Goal: Transaction & Acquisition: Purchase product/service

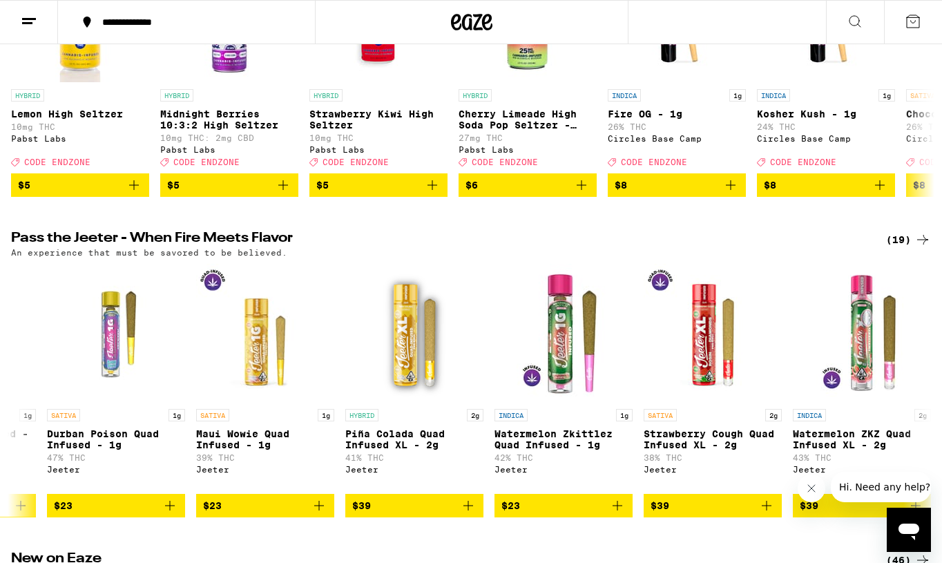
scroll to position [0, 1030]
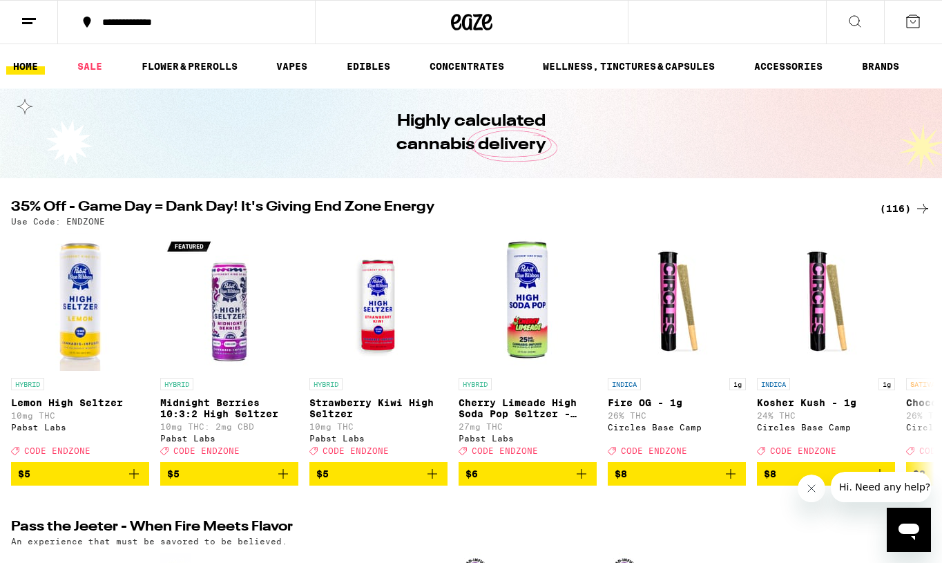
click at [896, 204] on div "(116)" at bounding box center [905, 208] width 51 height 17
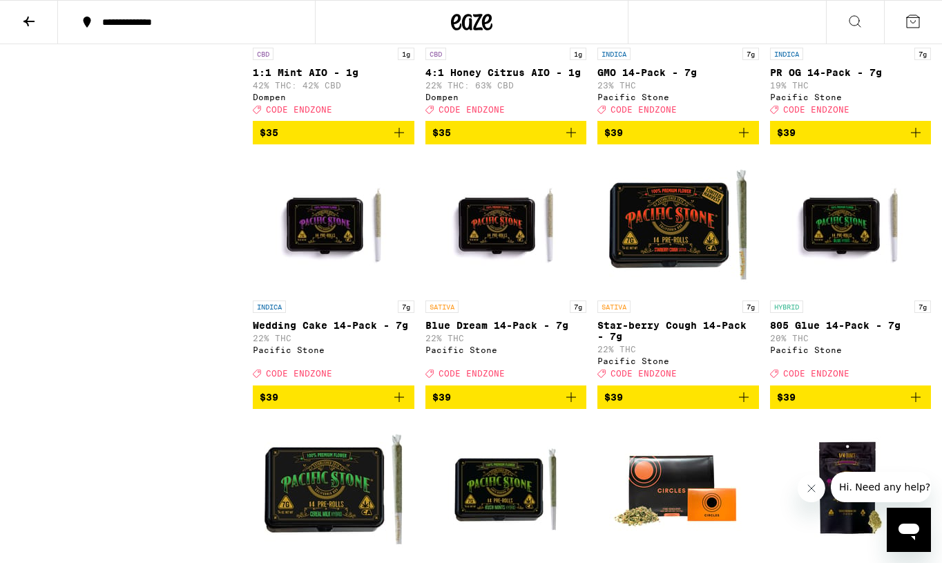
scroll to position [5277, 0]
